Goal: Book appointment/travel/reservation

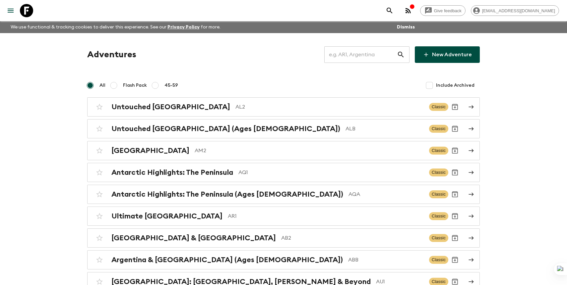
click at [377, 56] on input "text" at bounding box center [360, 54] width 73 height 19
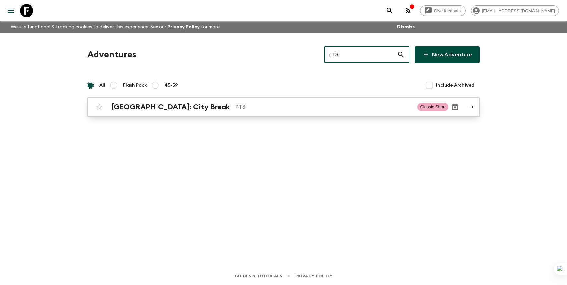
type input "pt3"
click at [474, 108] on link "[GEOGRAPHIC_DATA]: City Break PT3 Classic Short" at bounding box center [283, 106] width 392 height 19
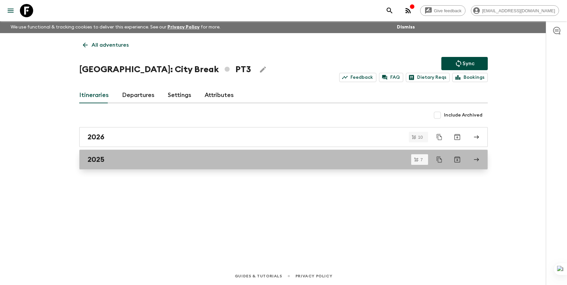
click at [235, 154] on link "2025" at bounding box center [283, 160] width 408 height 20
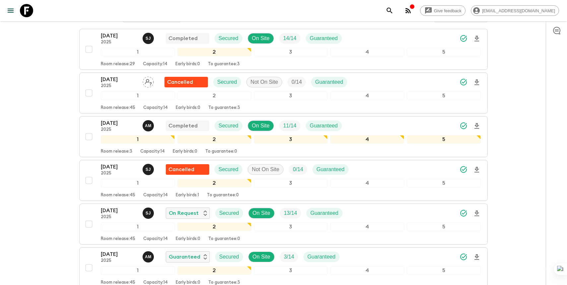
scroll to position [220, 0]
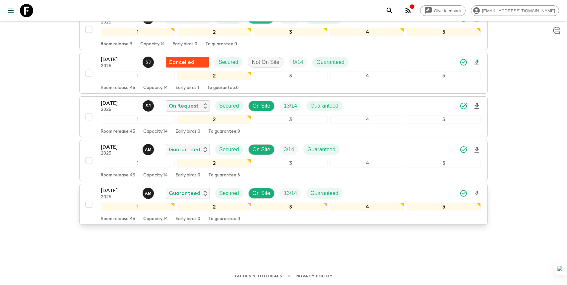
click at [363, 197] on div "[DATE] 2025 A M Guaranteed Secured On Site 13 / 14 Guaranteed" at bounding box center [291, 193] width 380 height 13
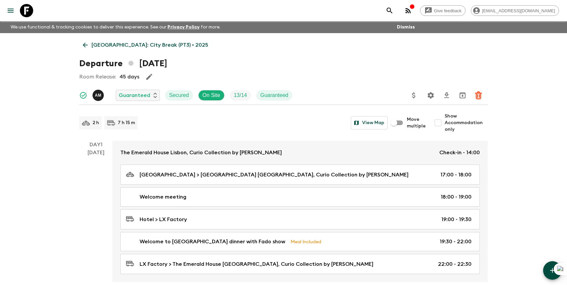
click at [439, 123] on input "Show Accommodation only" at bounding box center [437, 122] width 13 height 13
checkbox input "true"
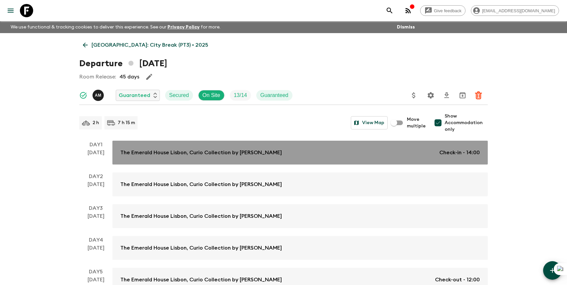
click at [404, 154] on div "The Emerald House [GEOGRAPHIC_DATA], Curio Collection by Hilton Check-in - 14:00" at bounding box center [299, 153] width 359 height 8
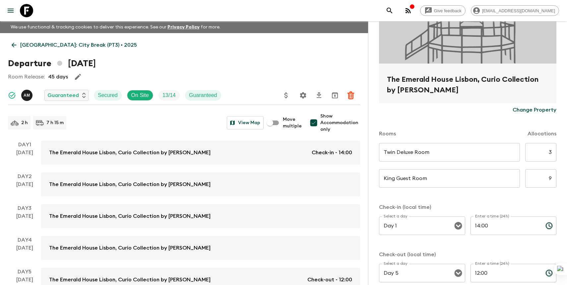
scroll to position [97, 0]
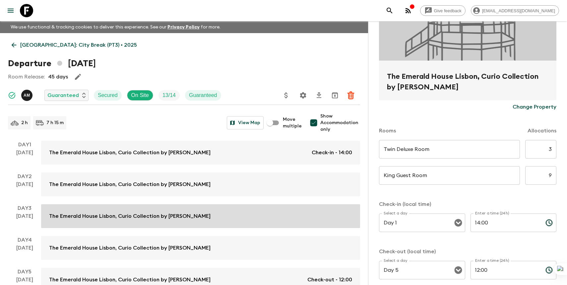
click at [232, 223] on link "The Emerald House Lisbon, Curio Collection by [PERSON_NAME]" at bounding box center [200, 216] width 319 height 24
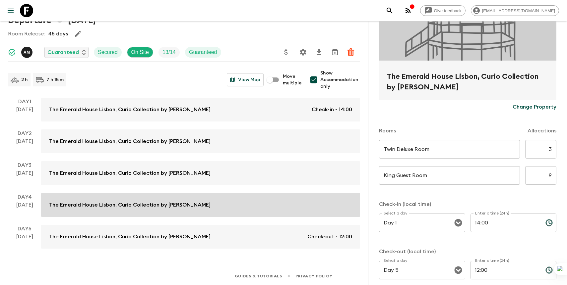
click at [234, 199] on link "The Emerald House Lisbon, Curio Collection by [PERSON_NAME]" at bounding box center [200, 205] width 319 height 24
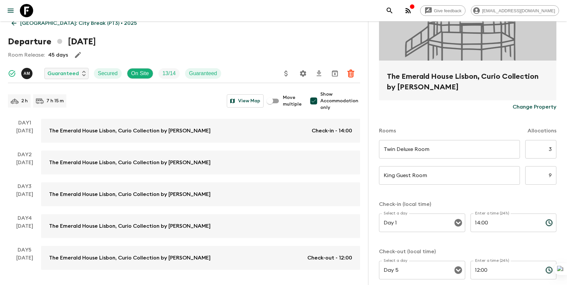
scroll to position [0, 0]
